Goal: Find specific page/section: Find specific page/section

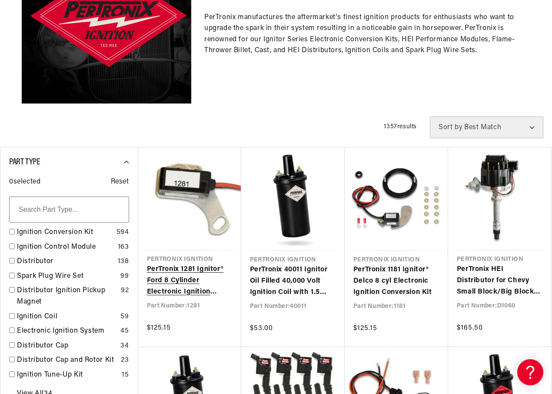
scroll to position [0, 263]
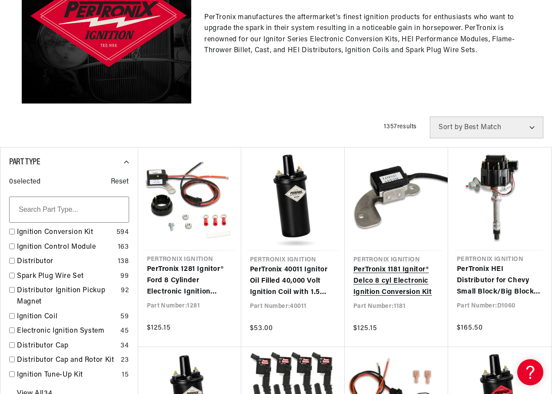
click at [393, 282] on link "PerTronix 1181 Ignitor® Delco 8 cyl Electronic Ignition Conversion Kit" at bounding box center [396, 280] width 86 height 33
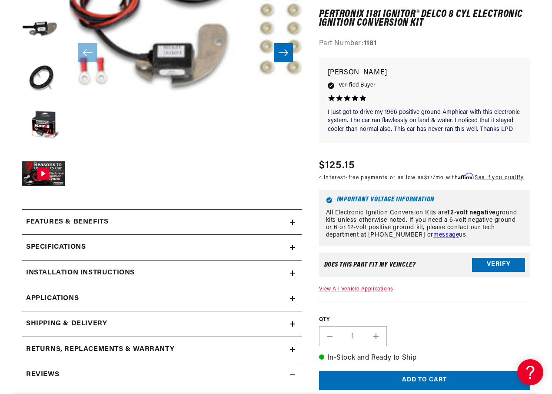
scroll to position [261, 0]
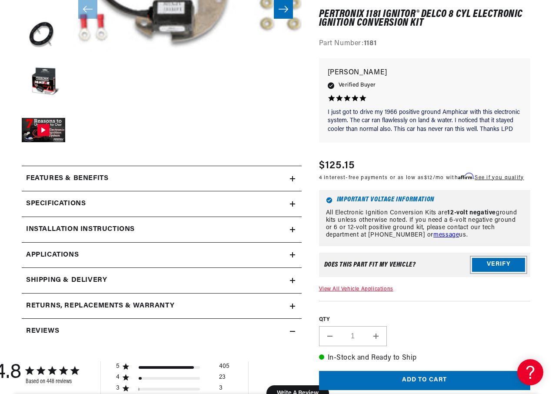
click at [498, 265] on button "Verify" at bounding box center [498, 265] width 53 height 14
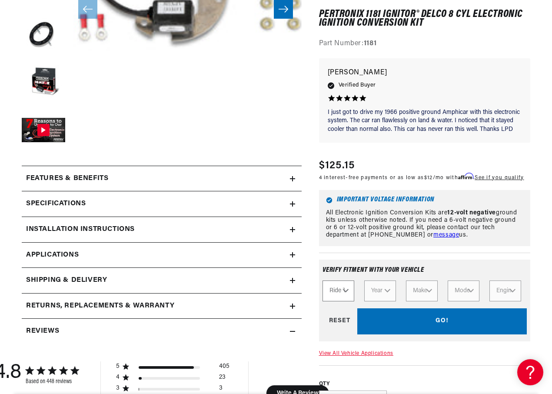
scroll to position [0, 263]
click at [348, 288] on select "Ride Type Automotive Agricultural Industrial Marine Motorcycle" at bounding box center [338, 290] width 32 height 21
click at [346, 293] on select "Ride Type Automotive Agricultural Industrial Marine Motorcycle" at bounding box center [338, 290] width 32 height 21
select select "Automotive"
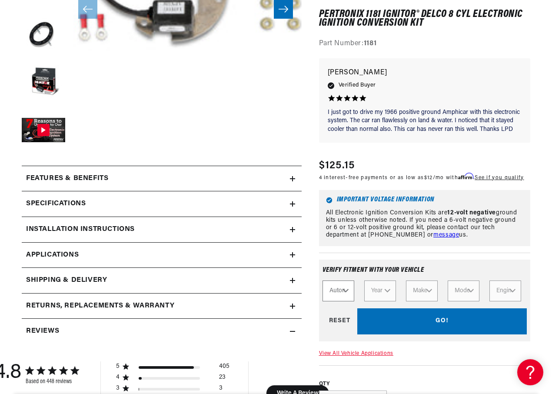
click at [322, 280] on select "Ride Type Automotive Agricultural Industrial Marine Motorcycle" at bounding box center [338, 290] width 32 height 21
select select "Automotive"
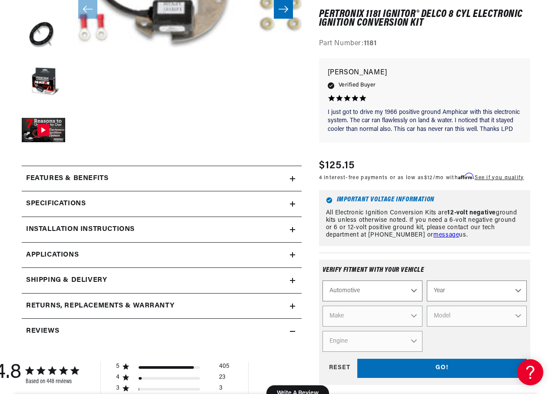
scroll to position [0, 0]
click at [500, 292] on select "Year [DATE] 2025 2024 2023 2022 2021 2020 2019 2018 2017 2016 2015 2014 2013 20…" at bounding box center [477, 290] width 100 height 21
select select "1972"
click at [427, 280] on select "Year [DATE] 2025 2024 2023 2022 2021 2020 2019 2018 2017 2016 2015 2014 2013 20…" at bounding box center [477, 290] width 100 height 21
select select "1972"
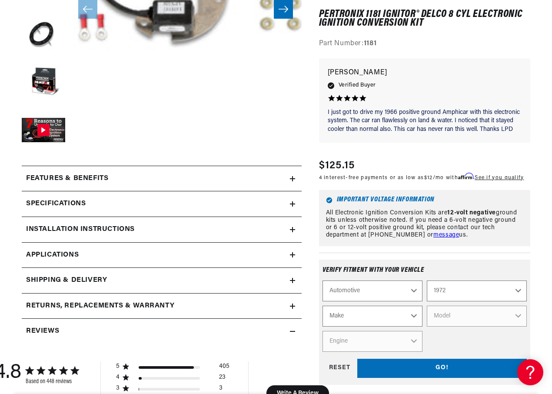
click at [414, 316] on select "Make Alfa Romeo American Motors Aston [PERSON_NAME] Audi [GEOGRAPHIC_DATA] BMW …" at bounding box center [372, 315] width 100 height 21
select select "Buick"
click at [322, 305] on select "Make Alfa Romeo American Motors Aston [PERSON_NAME] Audi [GEOGRAPHIC_DATA] BMW …" at bounding box center [372, 315] width 100 height 21
select select "Buick"
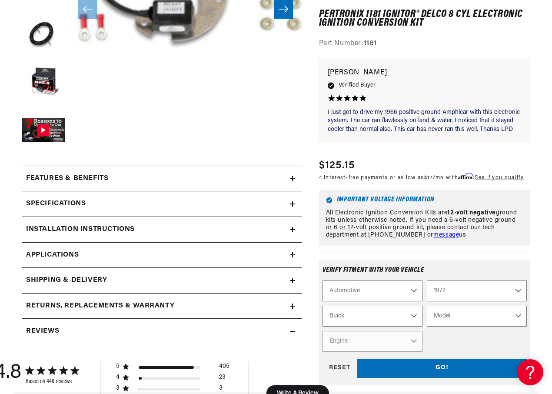
click at [517, 319] on select "Model [GEOGRAPHIC_DATA] Electra Estate Wagon GS GS 455 LeSabre [GEOGRAPHIC_DATA…" at bounding box center [477, 315] width 100 height 21
select select "Skylark"
click at [427, 305] on select "Model [GEOGRAPHIC_DATA] Electra Estate Wagon GS GS 455 LeSabre [GEOGRAPHIC_DATA…" at bounding box center [477, 315] width 100 height 21
select select "Skylark"
click at [412, 340] on select "Engine 350cid / 5.7L" at bounding box center [372, 341] width 100 height 21
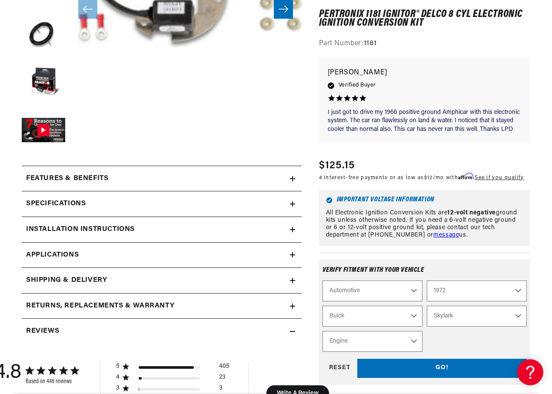
scroll to position [0, 0]
select select "350cid-5.7L"
click at [322, 331] on select "Engine 350cid / 5.7L" at bounding box center [372, 341] width 100 height 21
select select "Engine"
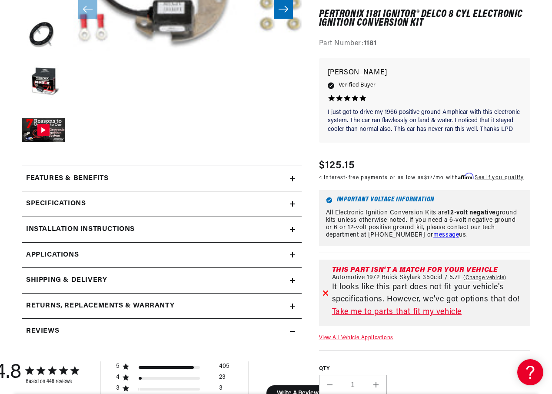
click at [408, 309] on link "Take me to parts that fit my vehicle" at bounding box center [429, 312] width 195 height 13
